Goal: Task Accomplishment & Management: Use online tool/utility

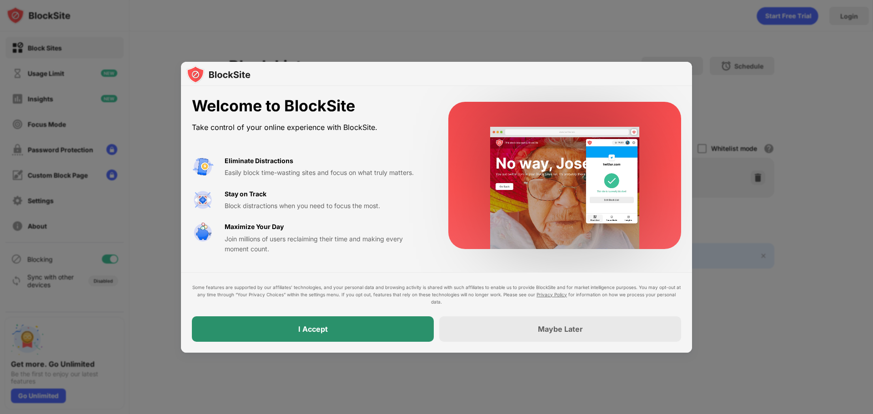
click at [330, 324] on div "I Accept" at bounding box center [313, 328] width 242 height 25
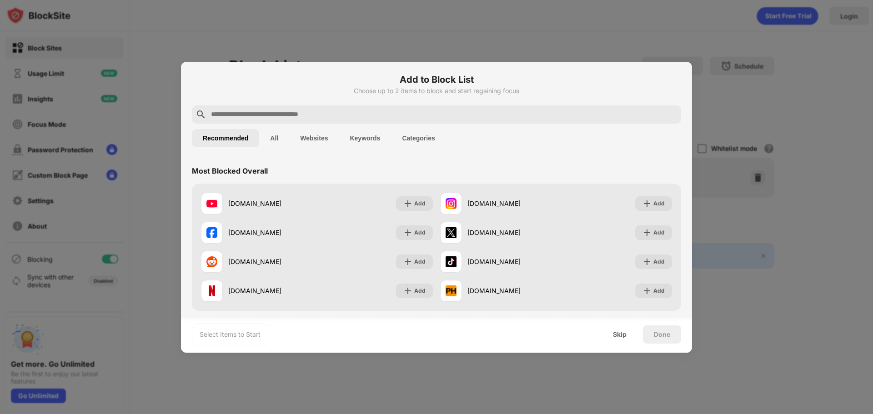
click at [320, 115] on input "text" at bounding box center [443, 114] width 467 height 11
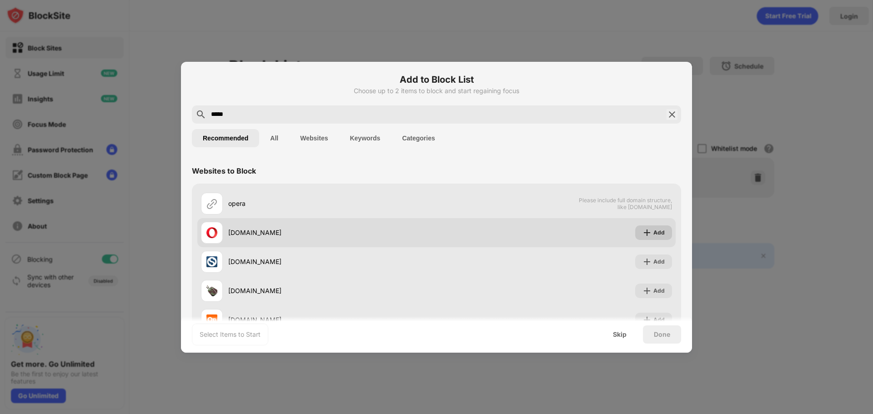
type input "*****"
click at [646, 235] on div "Add" at bounding box center [653, 232] width 37 height 15
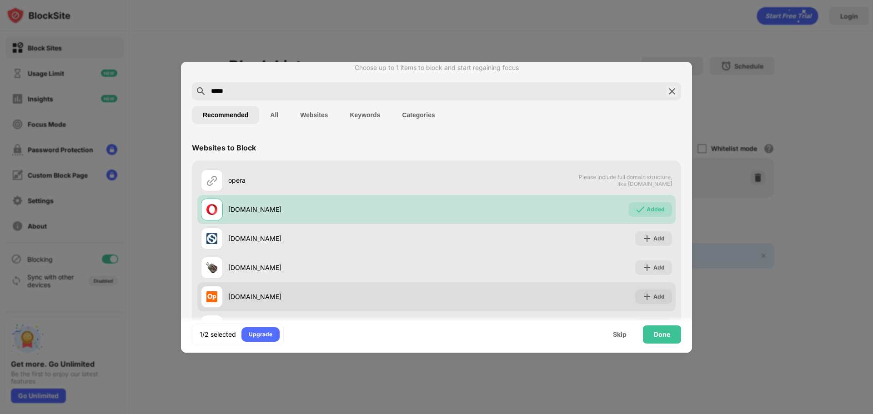
scroll to position [16, 0]
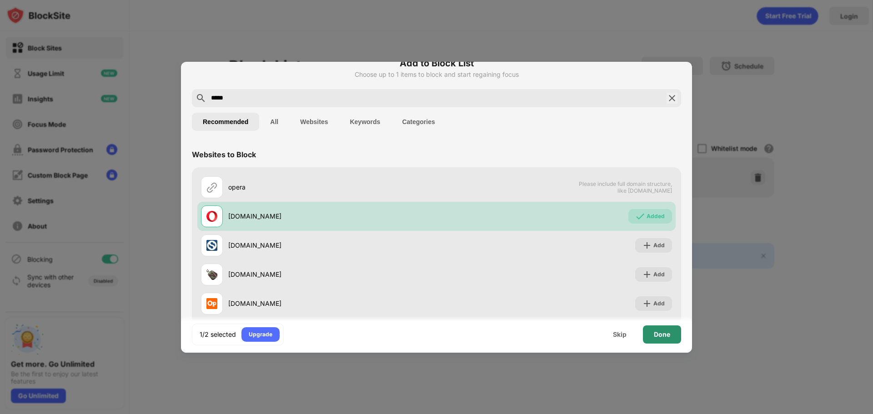
click at [658, 333] on div "Done" at bounding box center [662, 334] width 16 height 7
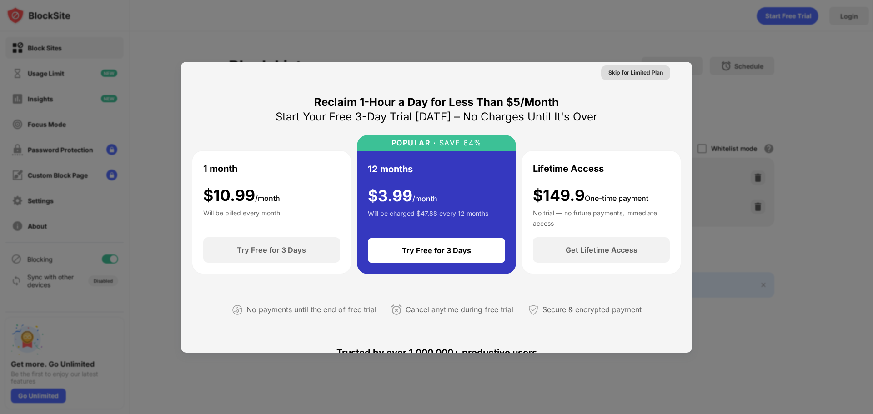
click at [617, 73] on div "Skip for Limited Plan" at bounding box center [635, 72] width 55 height 9
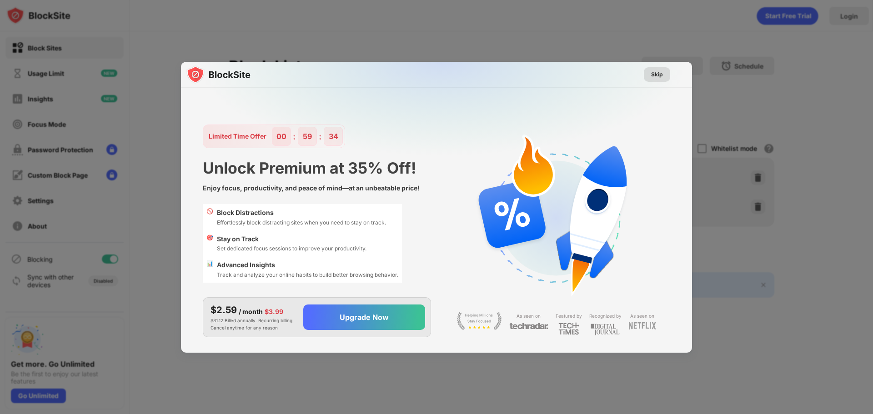
click at [657, 79] on div "Skip" at bounding box center [657, 74] width 12 height 9
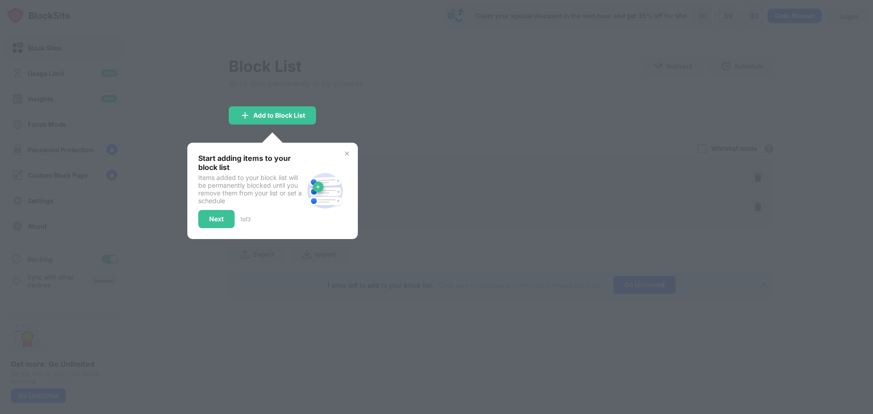
click at [346, 155] on img at bounding box center [346, 153] width 7 height 7
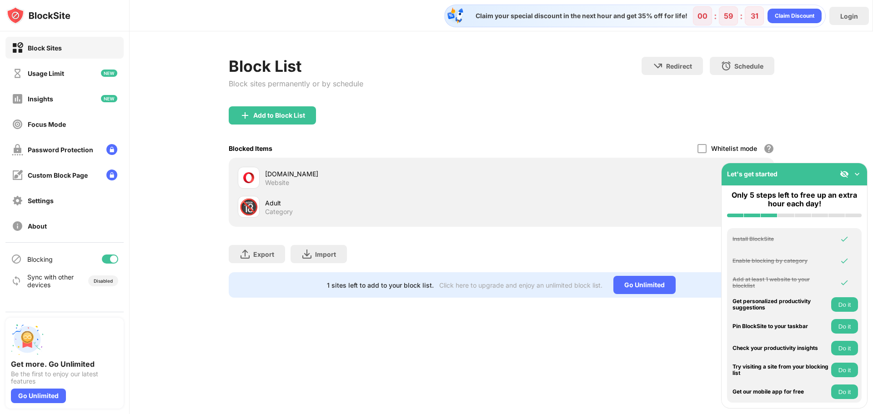
click at [254, 209] on div "🔞" at bounding box center [248, 207] width 19 height 19
click at [859, 175] on img at bounding box center [856, 174] width 9 height 9
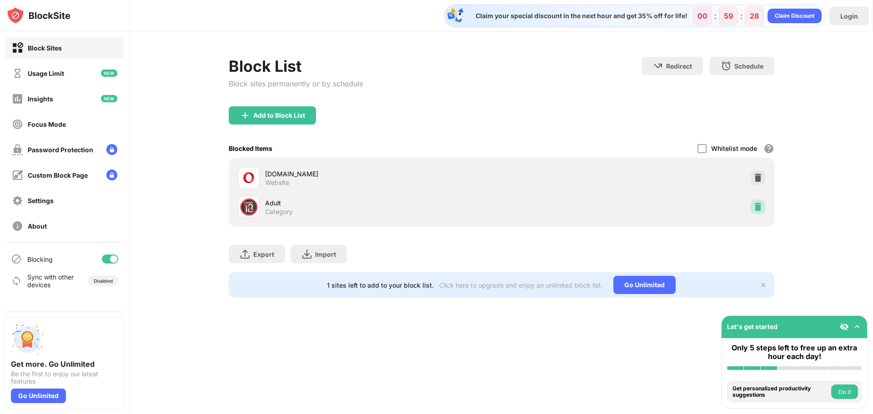
click at [759, 206] on img at bounding box center [757, 206] width 9 height 9
